Goal: Check status

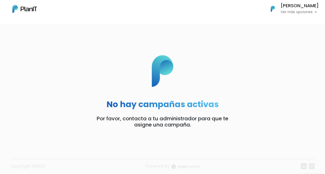
click at [295, 8] on h6 "[PERSON_NAME]" at bounding box center [300, 6] width 38 height 5
click at [290, 23] on span "Mis Compras" at bounding box center [290, 23] width 27 height 6
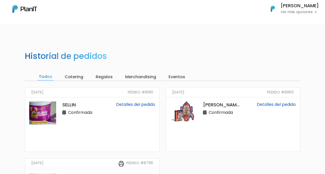
click at [282, 104] on link "Detalles del pedido" at bounding box center [276, 105] width 39 height 6
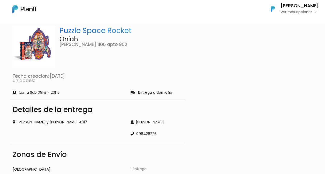
scroll to position [26, 0]
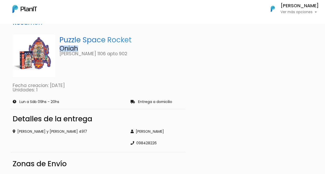
drag, startPoint x: 59, startPoint y: 48, endPoint x: 79, endPoint y: 48, distance: 19.1
click at [79, 48] on p "Oniah" at bounding box center [121, 49] width 124 height 6
copy p "Oniah"
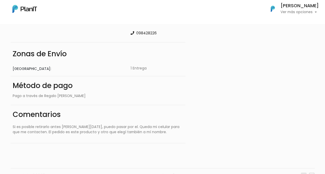
scroll to position [148, 0]
